Goal: Understand process/instructions: Learn how to perform a task or action

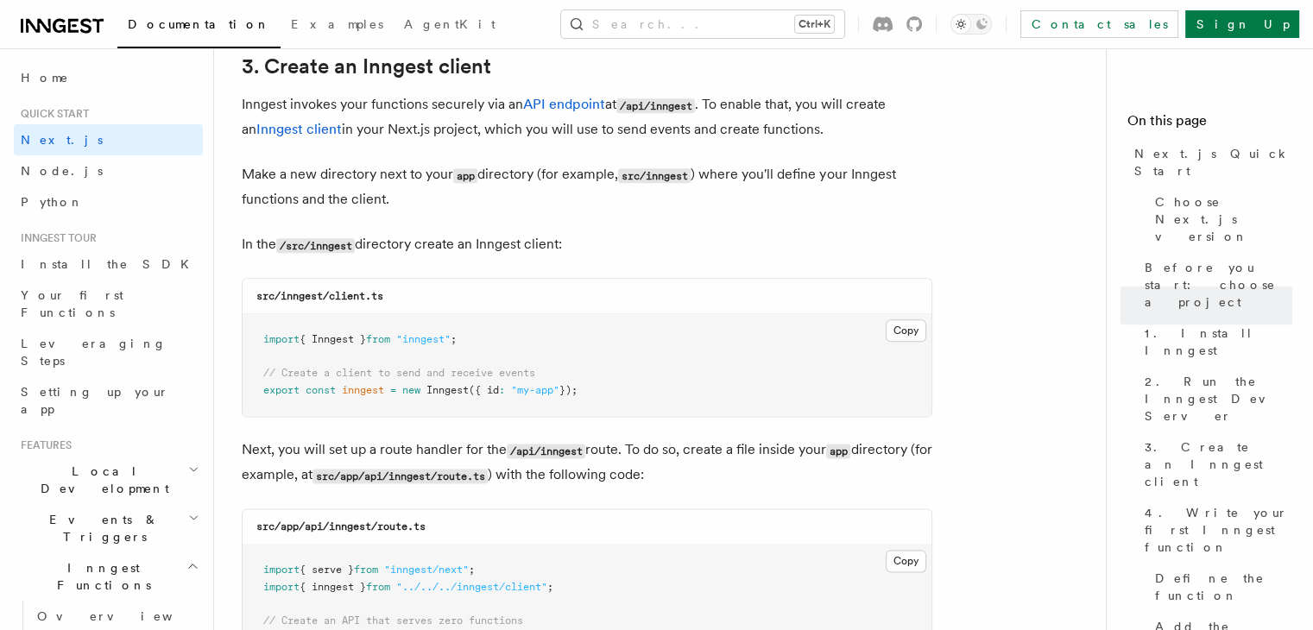
scroll to position [2054, 0]
drag, startPoint x: 281, startPoint y: 298, endPoint x: 414, endPoint y: 293, distance: 133.9
click at [414, 293] on div "src/inngest/client.ts" at bounding box center [587, 295] width 689 height 35
copy code "inngest/client.ts"
click at [914, 328] on button "Copy Copied" at bounding box center [906, 329] width 41 height 22
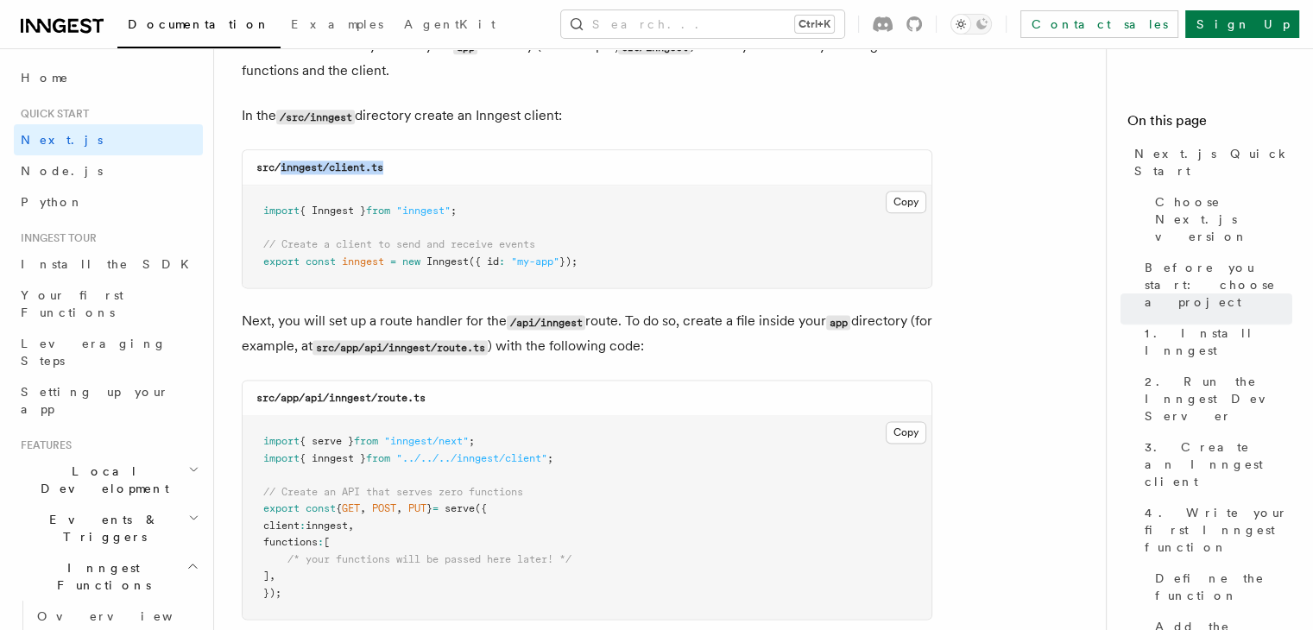
scroll to position [2182, 0]
drag, startPoint x: 308, startPoint y: 400, endPoint x: 439, endPoint y: 398, distance: 131.2
click at [439, 398] on div "src/app/api/inngest/route.ts" at bounding box center [587, 398] width 689 height 35
drag, startPoint x: 333, startPoint y: 400, endPoint x: 452, endPoint y: 389, distance: 119.6
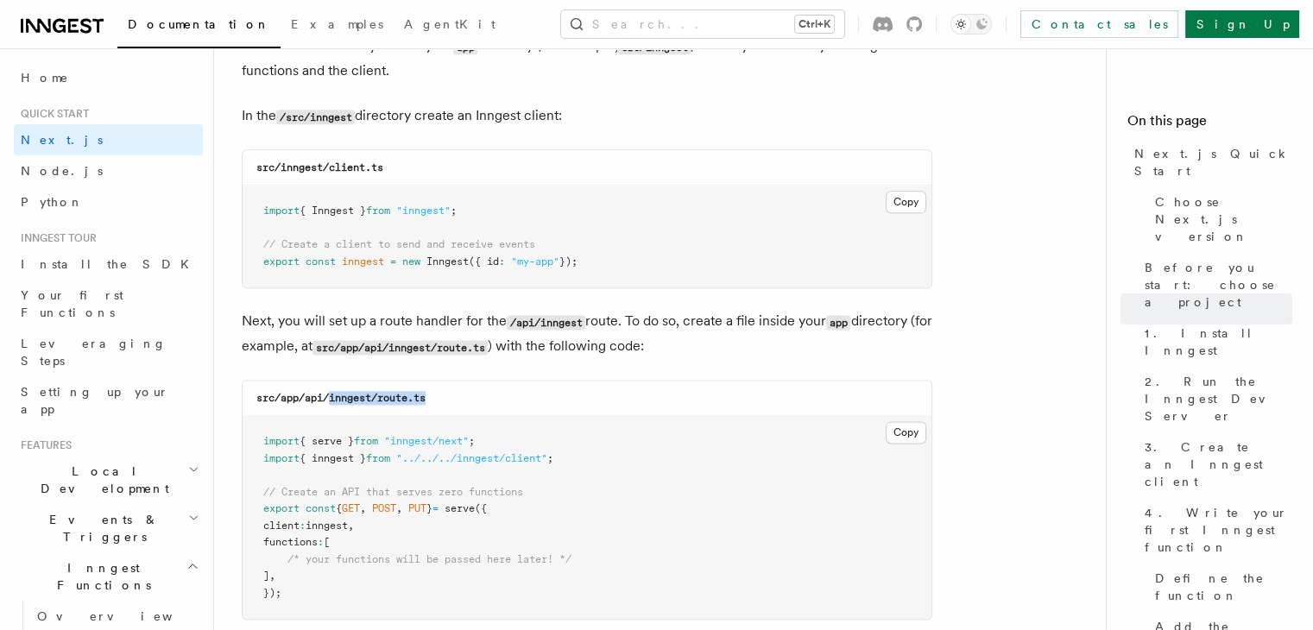
click at [452, 389] on div "src/app/api/inngest/route.ts" at bounding box center [587, 398] width 689 height 35
copy code "inngest/route.ts"
click at [899, 438] on button "Copy Copied" at bounding box center [906, 432] width 41 height 22
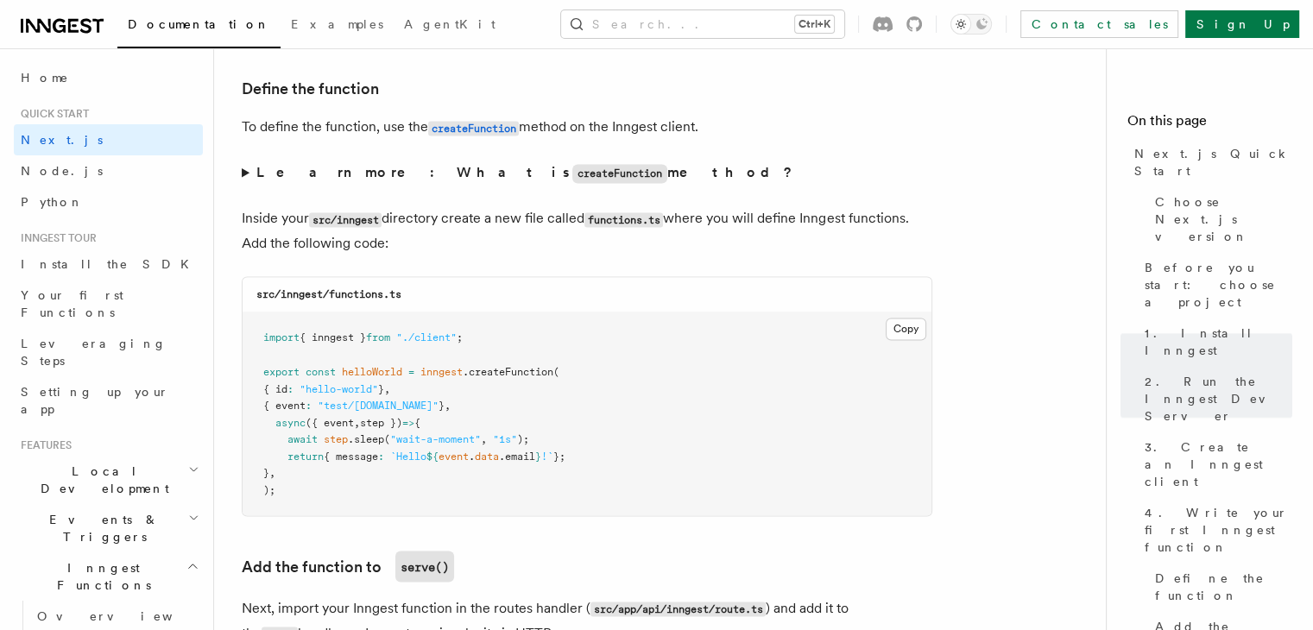
scroll to position [2929, 0]
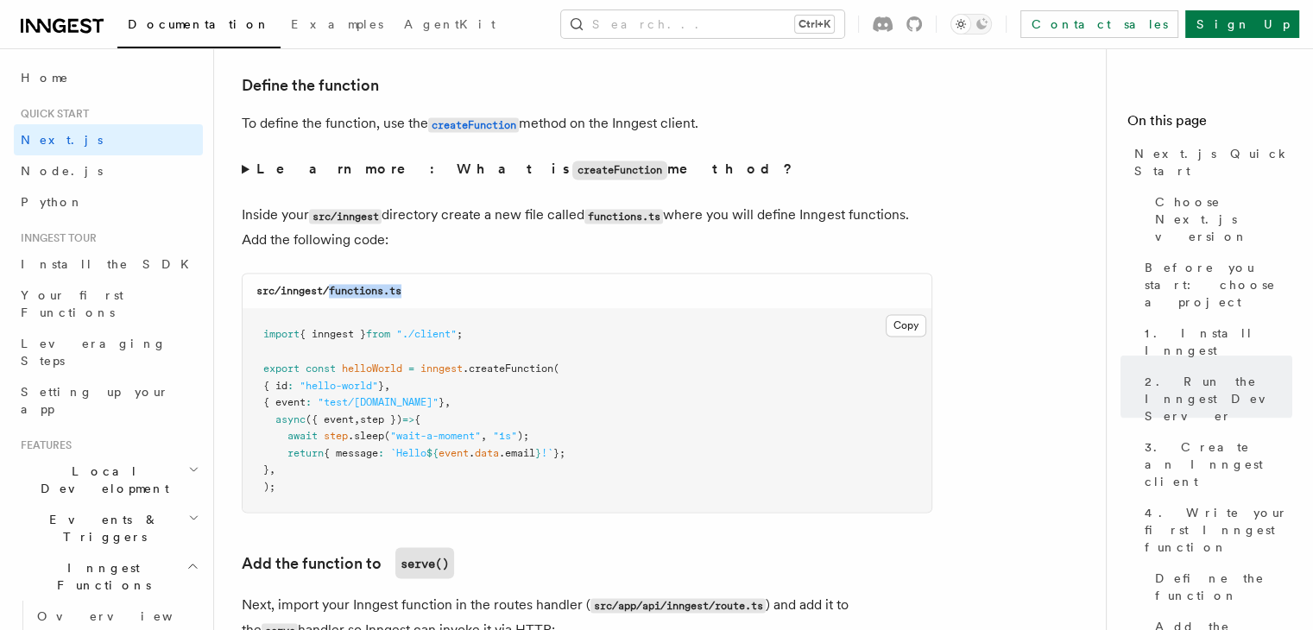
drag, startPoint x: 331, startPoint y: 290, endPoint x: 415, endPoint y: 287, distance: 83.8
click at [415, 287] on div "src/inngest/functions.ts" at bounding box center [587, 291] width 689 height 35
copy code "functions.ts"
click at [919, 326] on button "Copy Copied" at bounding box center [906, 325] width 41 height 22
